Goal: Transaction & Acquisition: Purchase product/service

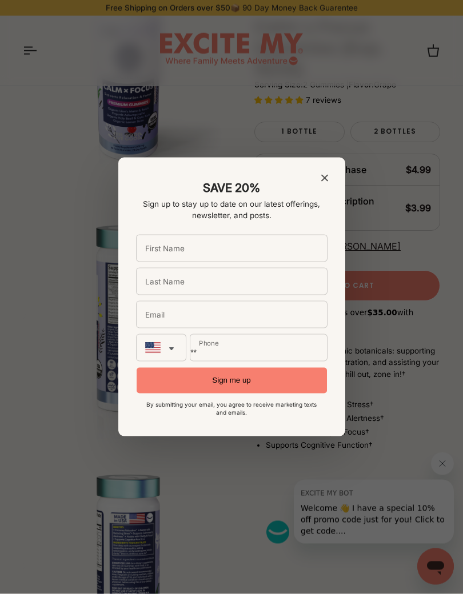
scroll to position [437, 0]
click at [327, 174] on span "Close modal" at bounding box center [324, 178] width 7 height 9
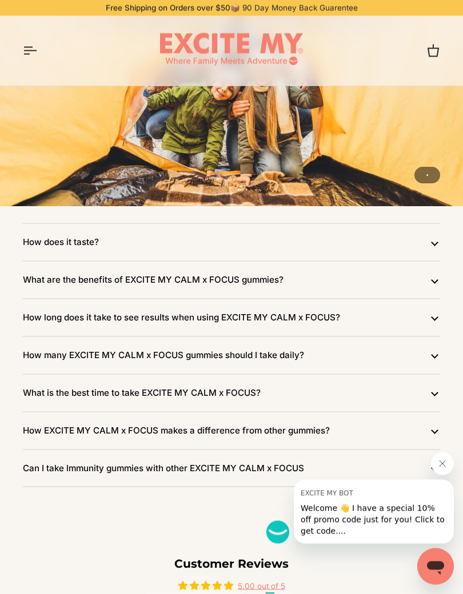
scroll to position [2195, 0]
click at [27, 44] on icon "Open menu" at bounding box center [30, 51] width 14 height 14
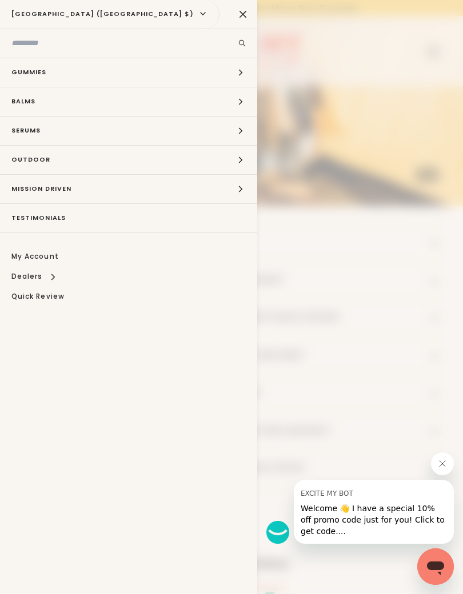
click at [247, 157] on button "Outdoor Expand menu" at bounding box center [128, 160] width 257 height 29
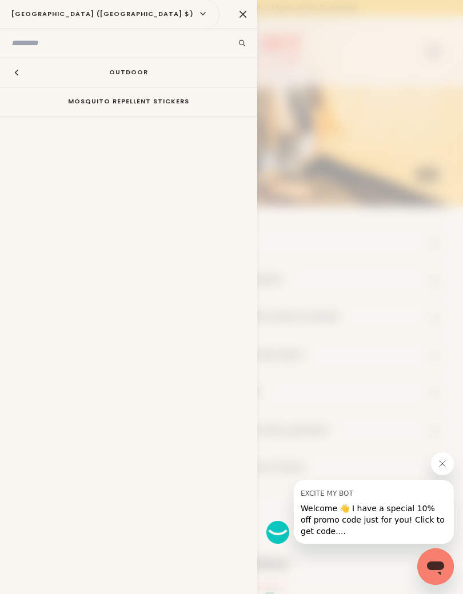
click at [23, 68] on button "Hide menu" at bounding box center [14, 72] width 29 height 29
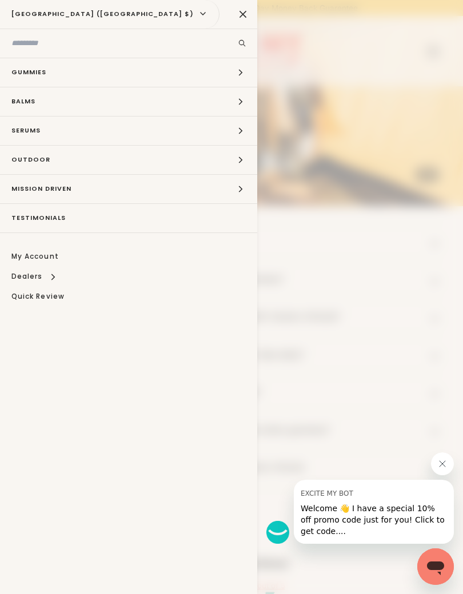
click at [246, 70] on button "Gummies Expand menu" at bounding box center [128, 72] width 257 height 29
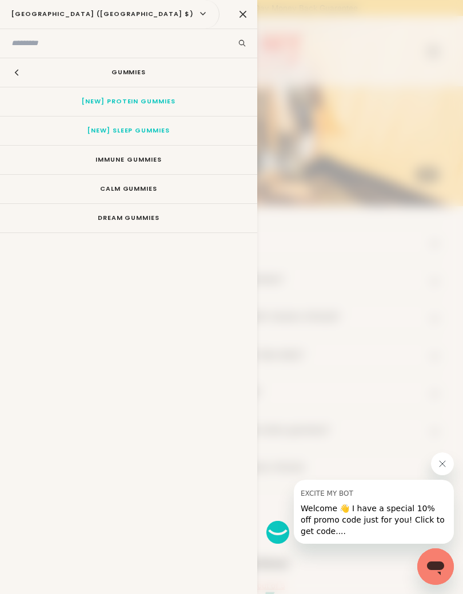
click at [142, 185] on link "CALM Gummies" at bounding box center [128, 189] width 257 height 29
